Goal: Transaction & Acquisition: Obtain resource

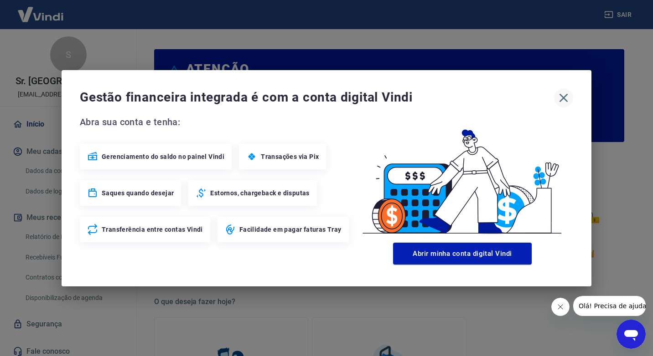
click at [558, 103] on icon "button" at bounding box center [563, 98] width 15 height 15
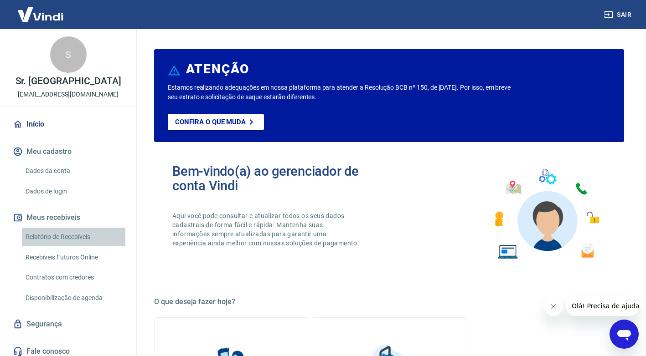
click at [77, 236] on link "Relatório de Recebíveis" at bounding box center [73, 237] width 103 height 19
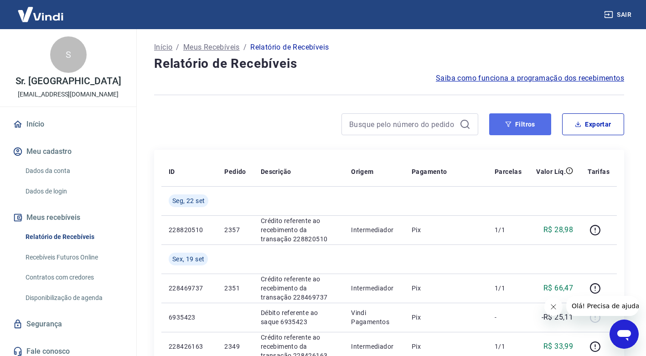
click at [511, 128] on button "Filtros" at bounding box center [520, 125] width 62 height 22
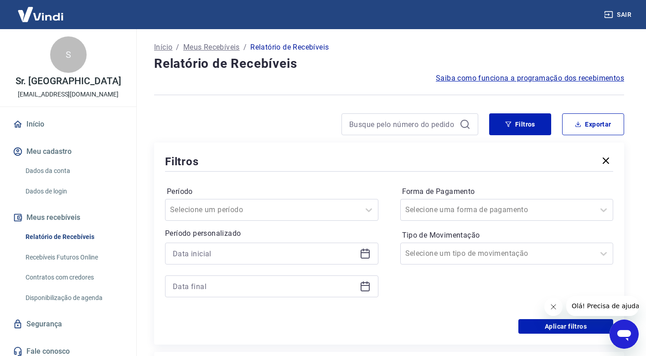
click at [365, 256] on icon at bounding box center [365, 253] width 11 height 11
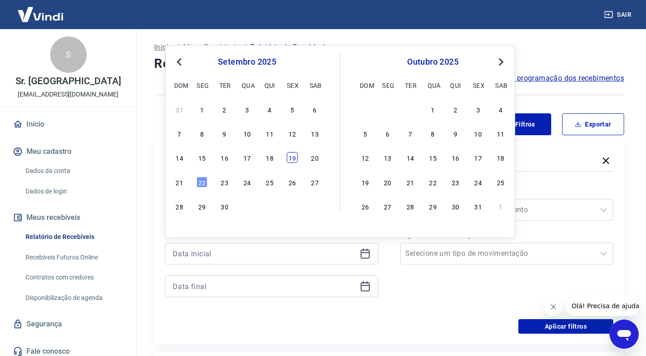
click at [293, 159] on div "19" at bounding box center [292, 157] width 11 height 11
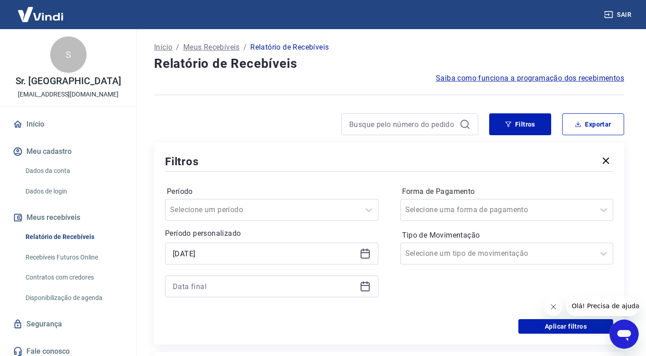
click at [363, 253] on icon at bounding box center [365, 253] width 9 height 1
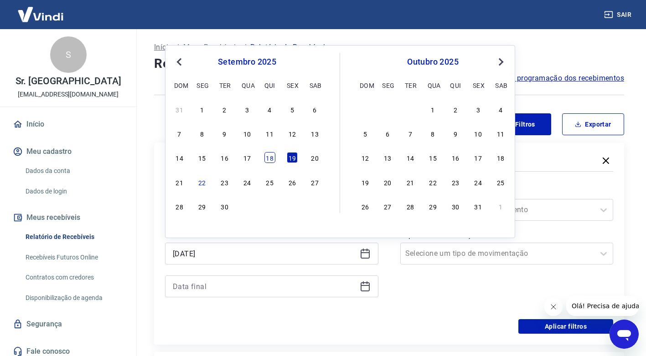
click at [272, 157] on div "18" at bounding box center [269, 157] width 11 height 11
type input "[DATE]"
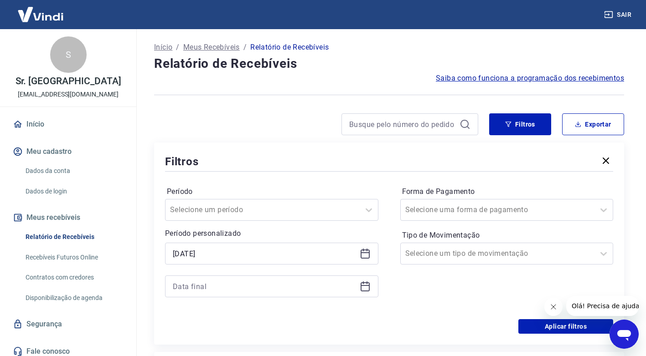
click at [366, 288] on icon at bounding box center [365, 286] width 11 height 11
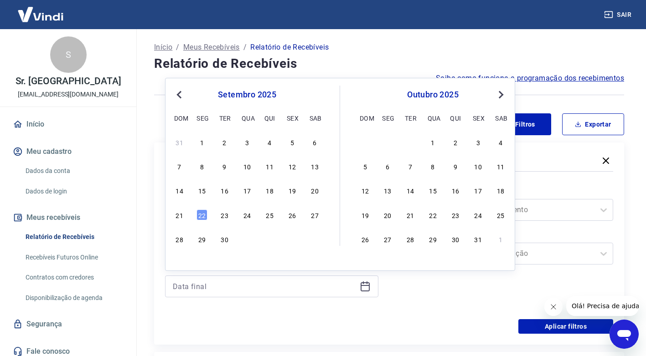
drag, startPoint x: 204, startPoint y: 215, endPoint x: 351, endPoint y: 322, distance: 182.5
click at [205, 215] on div "22" at bounding box center [201, 215] width 11 height 11
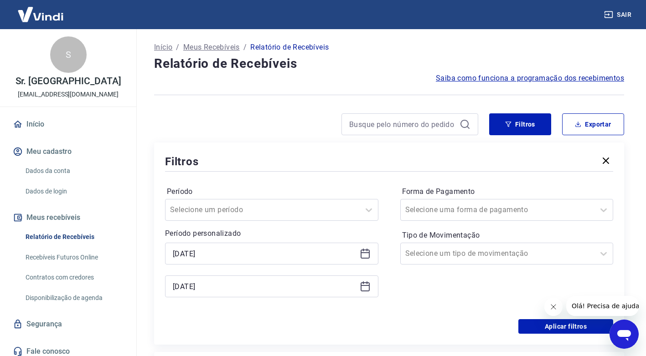
type input "[DATE]"
click at [540, 325] on button "Aplicar filtros" at bounding box center [565, 327] width 95 height 15
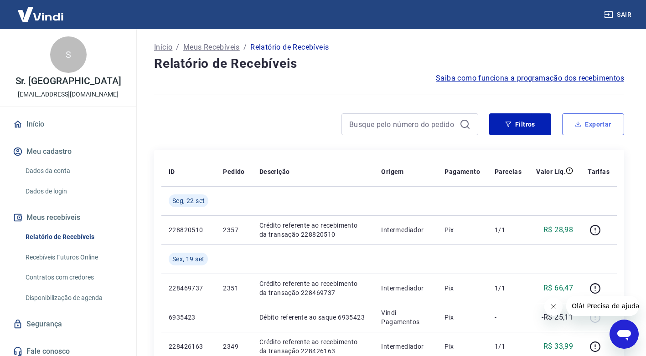
click at [582, 127] on button "Exportar" at bounding box center [593, 125] width 62 height 22
type input "[DATE]"
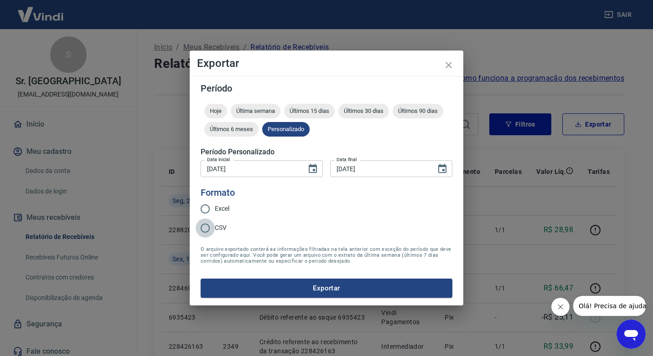
click at [206, 231] on input "CSV" at bounding box center [205, 228] width 19 height 19
radio input "true"
click at [258, 293] on button "Exportar" at bounding box center [327, 288] width 252 height 19
